Goal: Find specific page/section: Find specific page/section

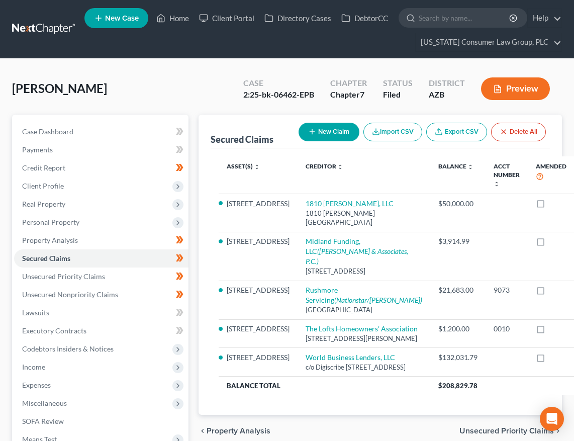
click at [51, 26] on link at bounding box center [44, 29] width 64 height 18
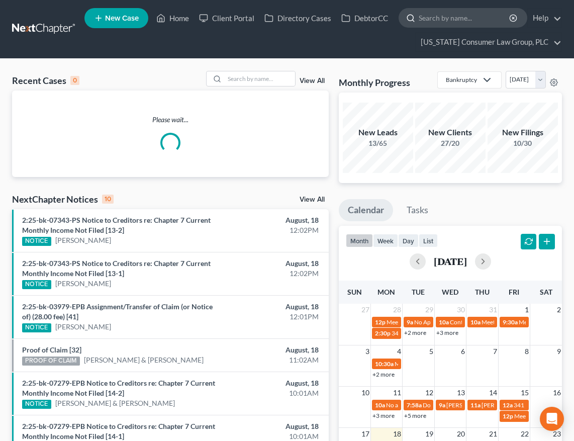
click at [439, 16] on input "search" at bounding box center [465, 18] width 92 height 19
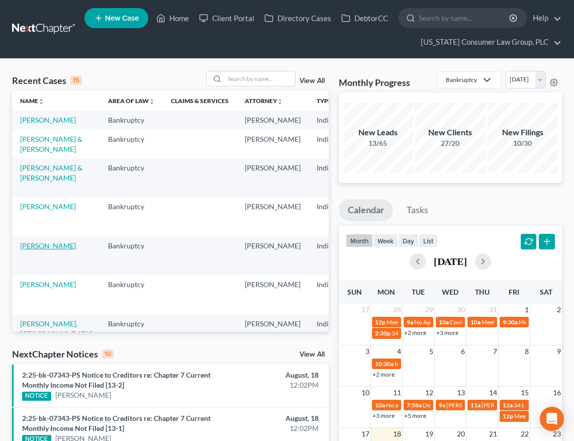
click at [27, 250] on link "[PERSON_NAME]" at bounding box center [48, 245] width 56 height 9
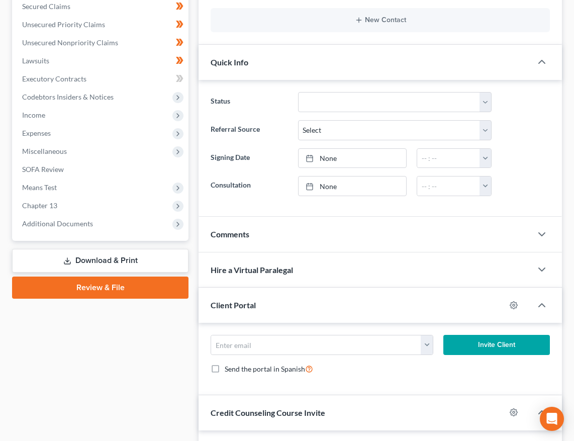
scroll to position [327, 0]
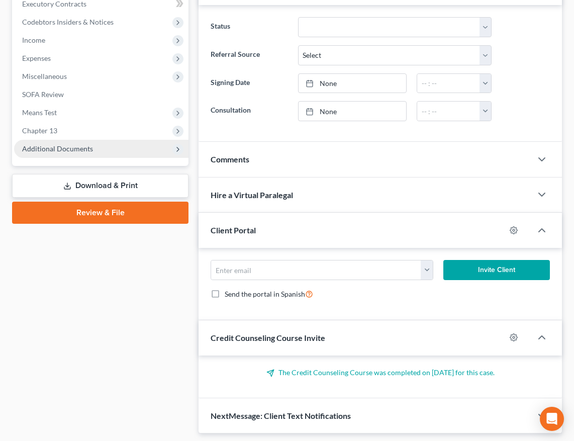
click at [64, 148] on span "Additional Documents" at bounding box center [57, 148] width 71 height 9
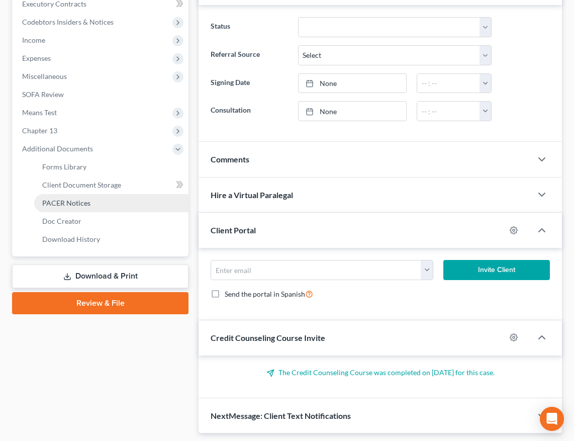
click at [76, 199] on span "PACER Notices" at bounding box center [66, 203] width 48 height 9
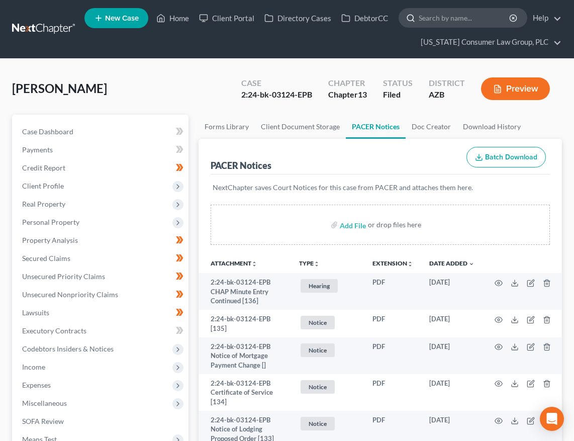
click at [432, 21] on input "search" at bounding box center [465, 18] width 92 height 19
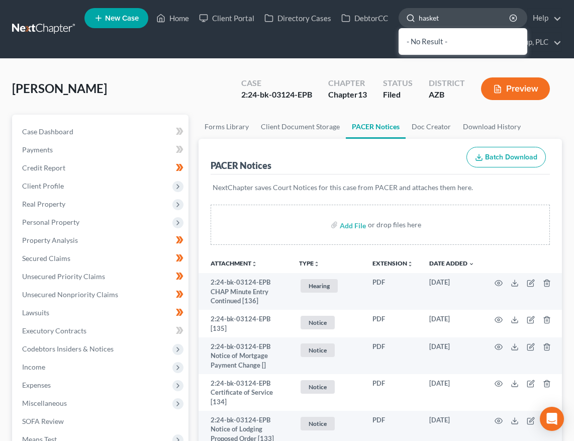
type input "[PERSON_NAME]"
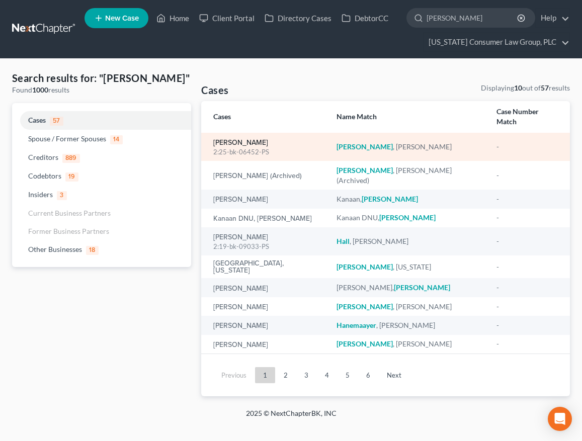
click at [214, 139] on link "[PERSON_NAME]" at bounding box center [240, 142] width 55 height 7
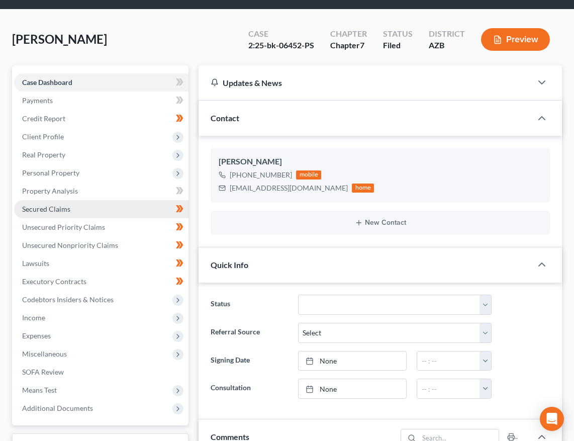
scroll to position [202, 0]
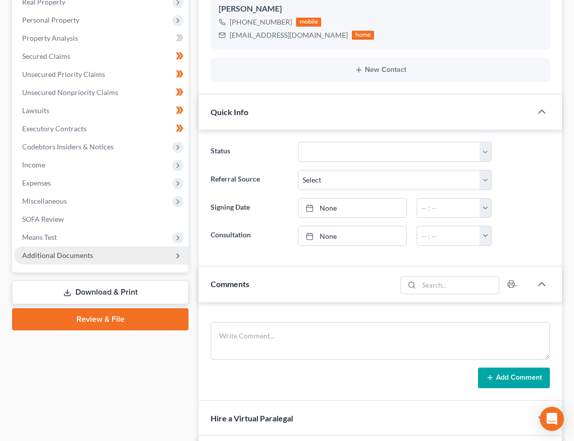
click at [52, 252] on span "Additional Documents" at bounding box center [57, 255] width 71 height 9
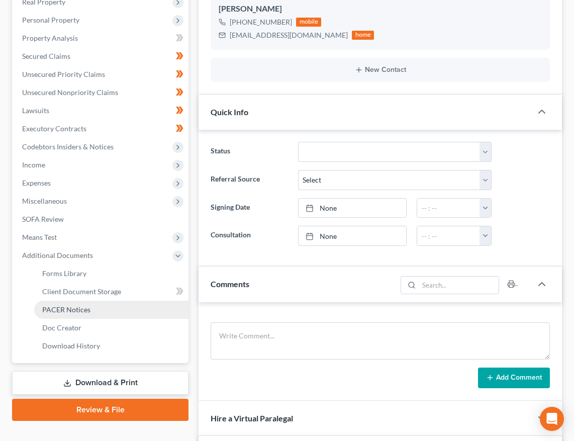
click at [64, 311] on span "PACER Notices" at bounding box center [66, 309] width 48 height 9
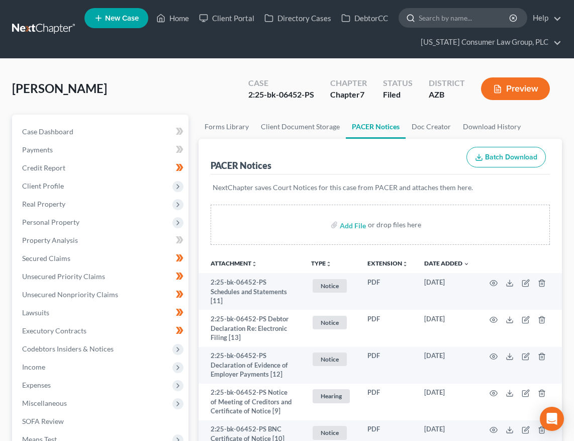
click at [438, 13] on input "search" at bounding box center [465, 18] width 92 height 19
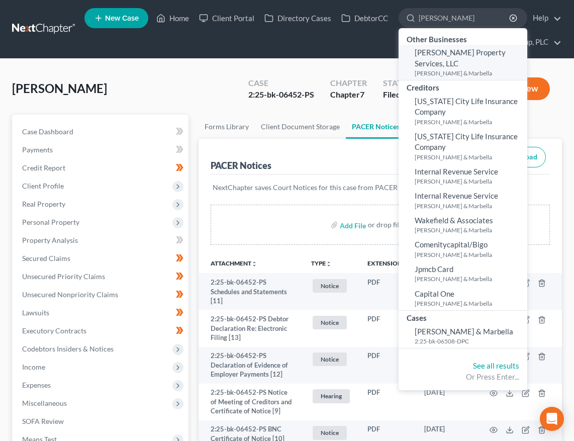
type input "lipke"
click at [445, 69] on small "[PERSON_NAME] & Marbella" at bounding box center [470, 73] width 110 height 9
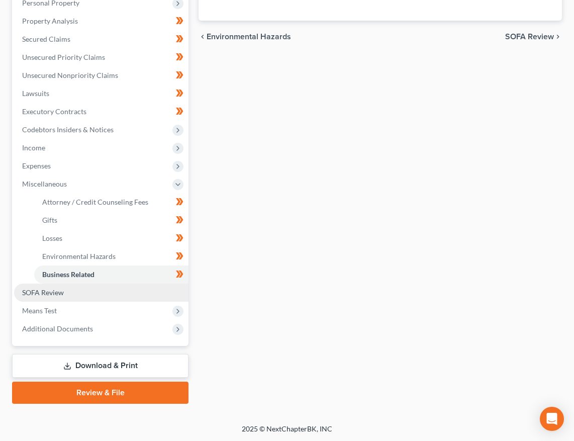
click at [48, 288] on span "SOFA Review" at bounding box center [43, 292] width 42 height 9
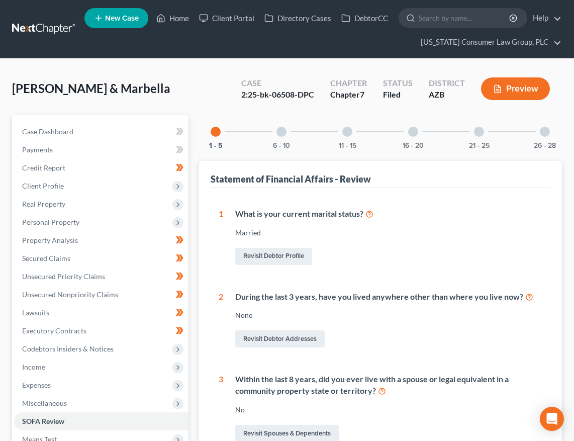
click at [487, 133] on div "21 - 25" at bounding box center [479, 132] width 34 height 34
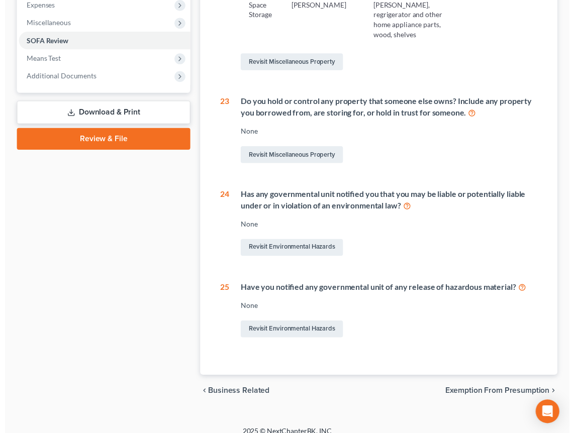
scroll to position [29, 0]
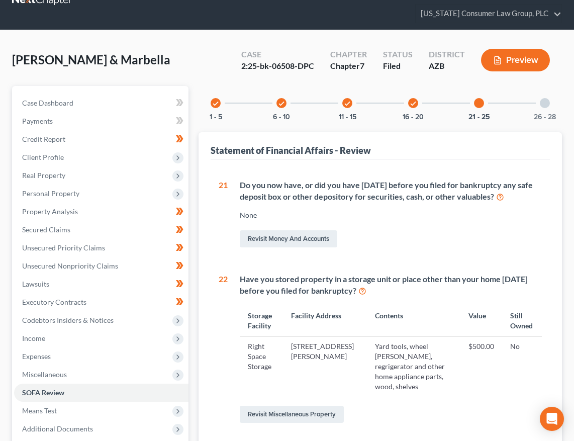
click at [410, 106] on icon "check" at bounding box center [413, 103] width 7 height 7
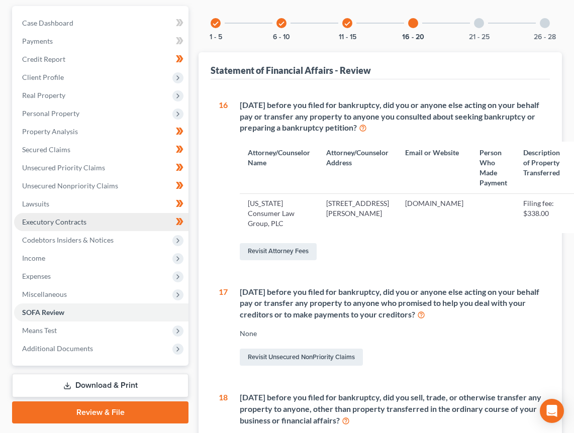
scroll to position [285, 0]
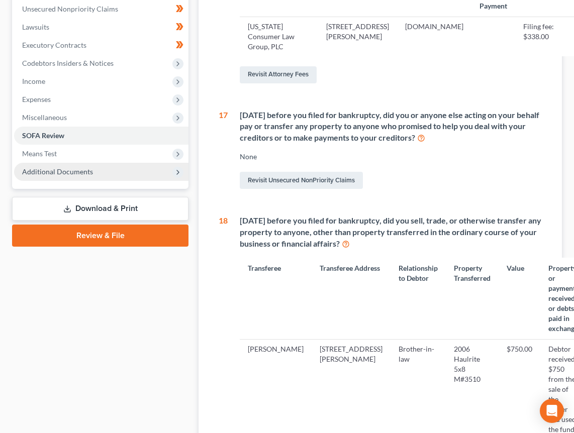
click at [42, 171] on span "Additional Documents" at bounding box center [57, 171] width 71 height 9
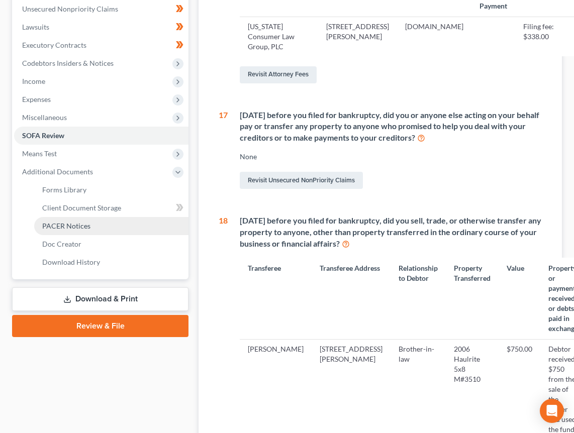
click at [58, 222] on span "PACER Notices" at bounding box center [66, 226] width 48 height 9
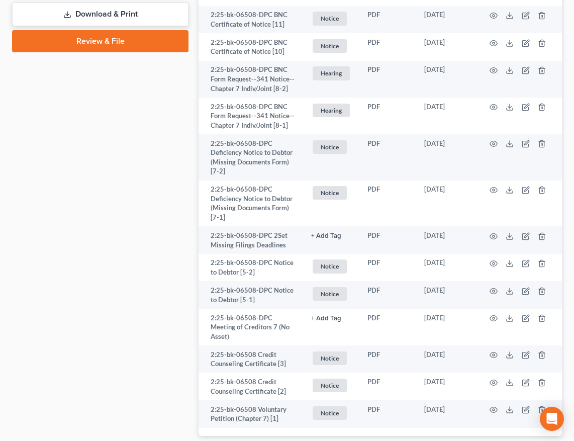
scroll to position [635, 0]
